Goal: Information Seeking & Learning: Understand process/instructions

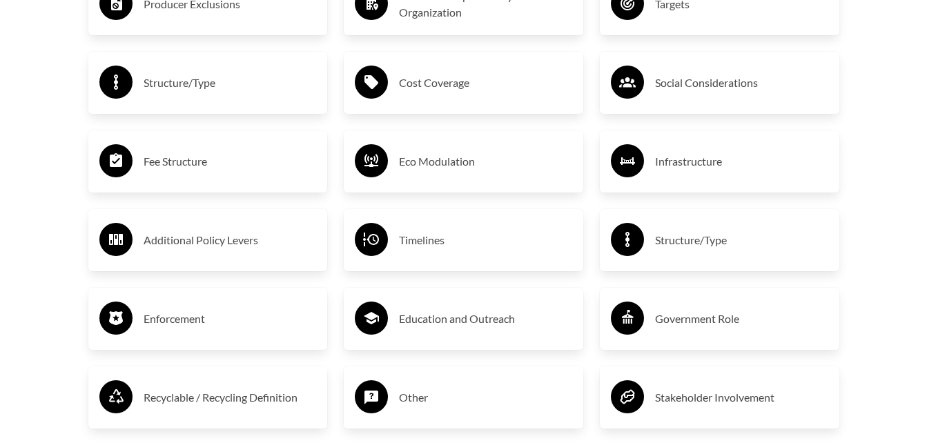
scroll to position [2410, 0]
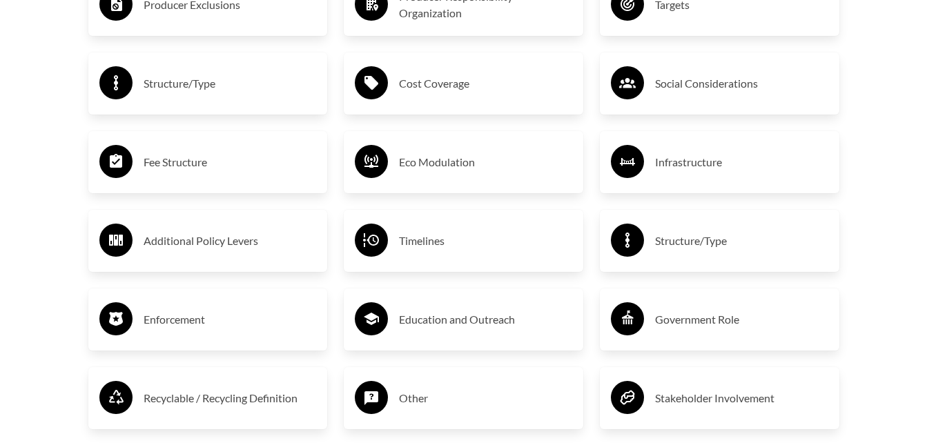
click at [219, 165] on h3 "Fee Structure" at bounding box center [230, 162] width 173 height 22
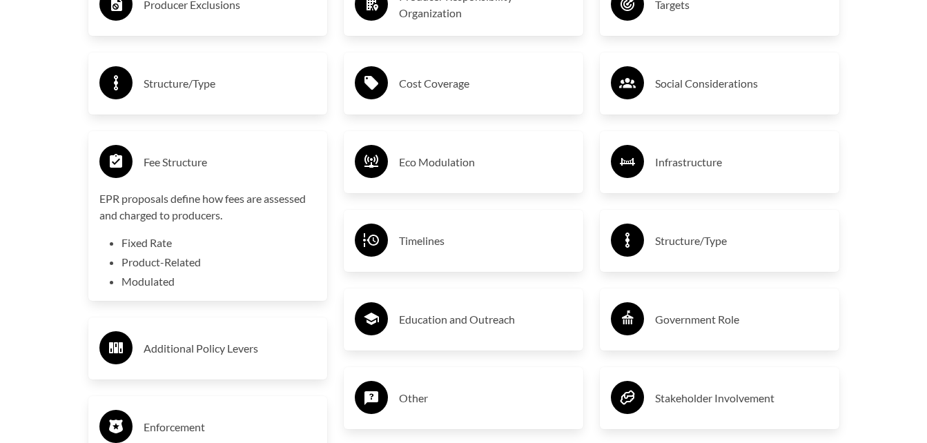
click at [380, 186] on div "Eco Modulation" at bounding box center [463, 162] width 239 height 62
click at [408, 235] on h3 "Timelines" at bounding box center [485, 241] width 173 height 22
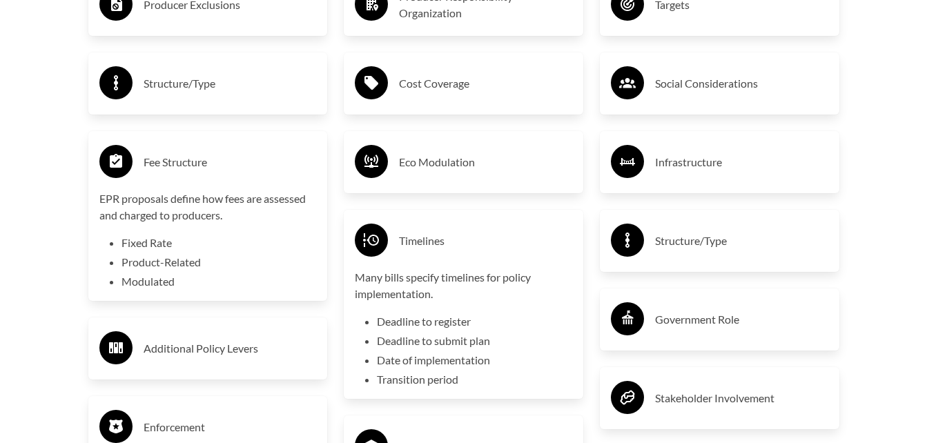
click at [435, 317] on li "Deadline to register" at bounding box center [474, 321] width 195 height 17
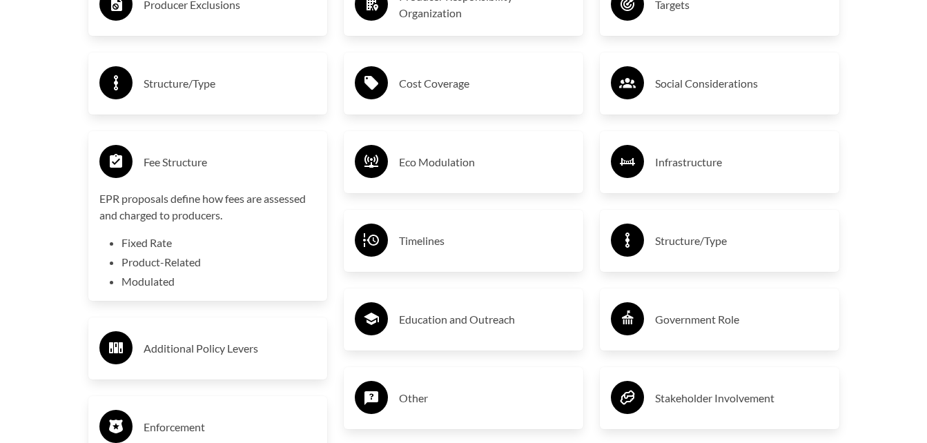
click at [421, 250] on h3 "Timelines" at bounding box center [485, 241] width 173 height 22
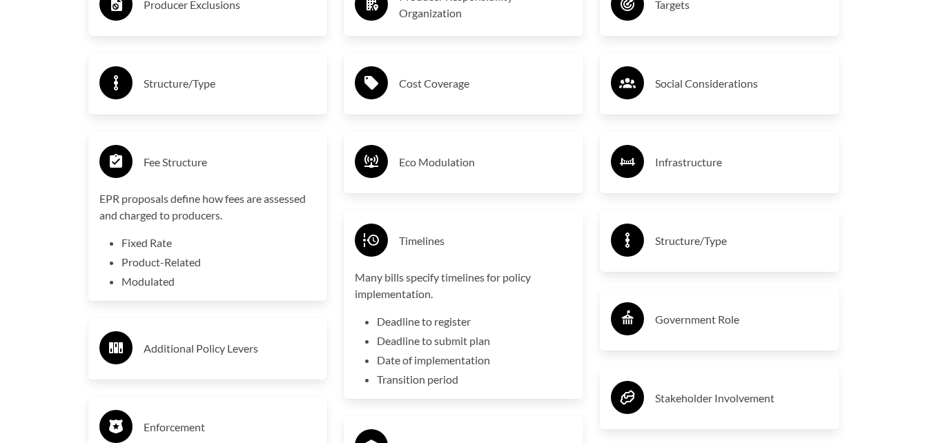
click at [364, 233] on circle at bounding box center [371, 240] width 33 height 33
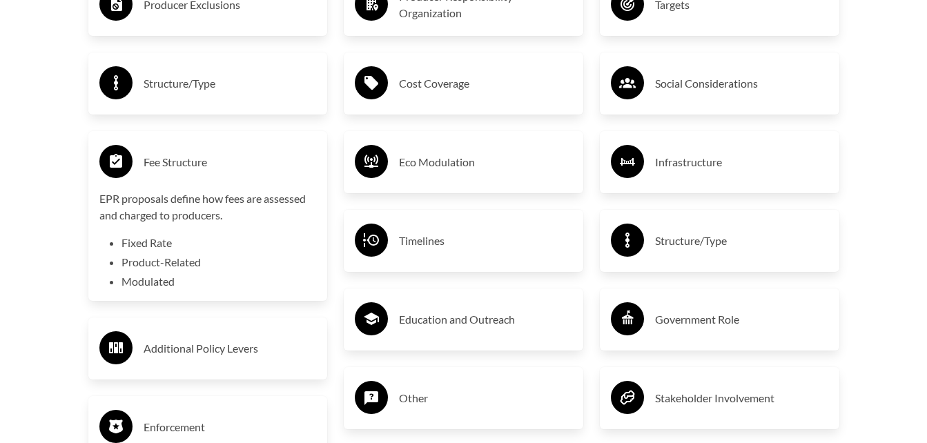
click at [364, 233] on circle at bounding box center [371, 240] width 33 height 33
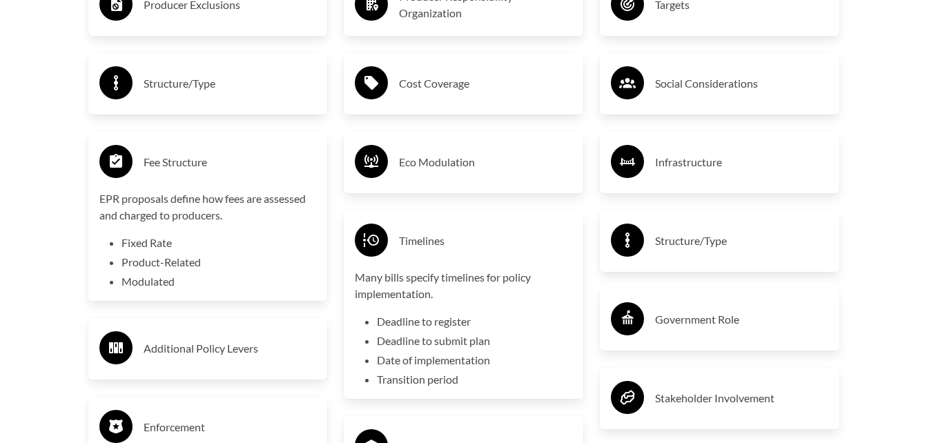
click at [624, 333] on circle at bounding box center [627, 318] width 33 height 33
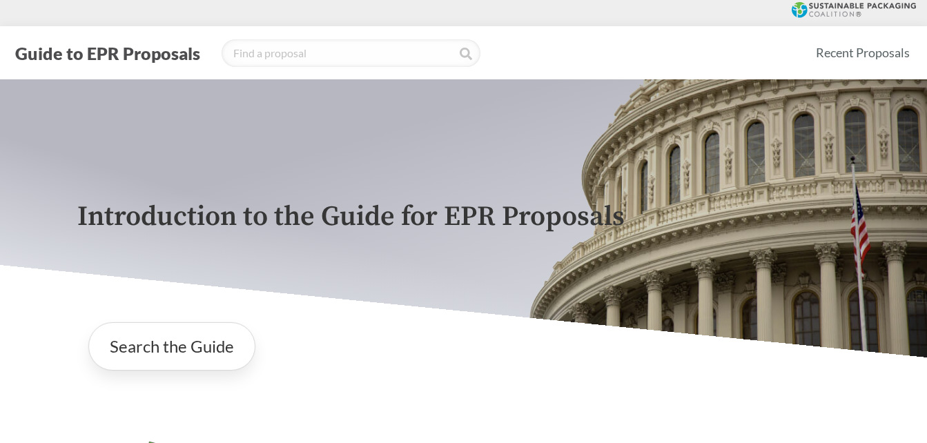
scroll to position [1, 0]
click at [644, 260] on div "Introduction to the Guide for EPR Proposals" at bounding box center [463, 219] width 795 height 278
